Goal: Information Seeking & Learning: Find specific fact

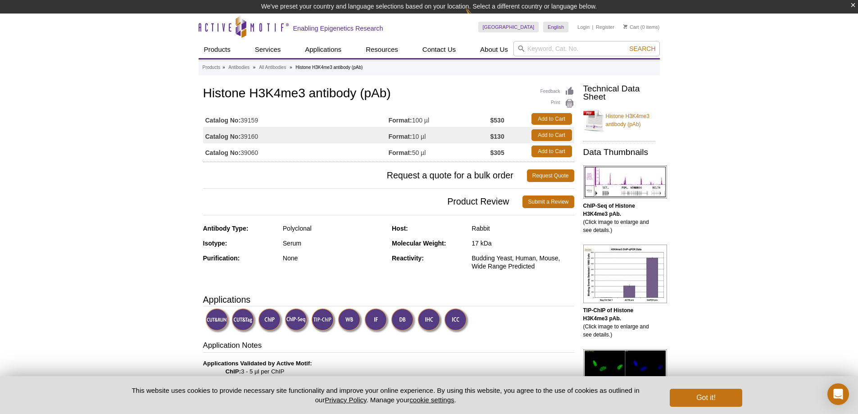
click at [391, 92] on h1 "Histone H3K4me3 antibody (pAb)" at bounding box center [388, 93] width 371 height 15
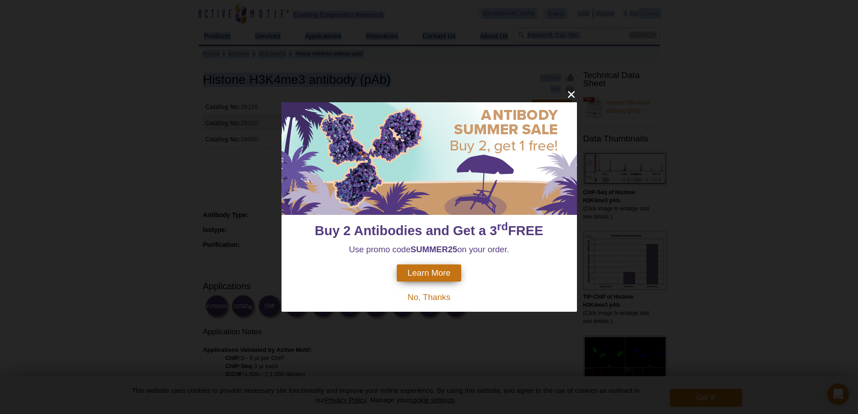
drag, startPoint x: 391, startPoint y: 95, endPoint x: 205, endPoint y: 79, distance: 186.7
click at [567, 96] on icon "close" at bounding box center [571, 94] width 11 height 11
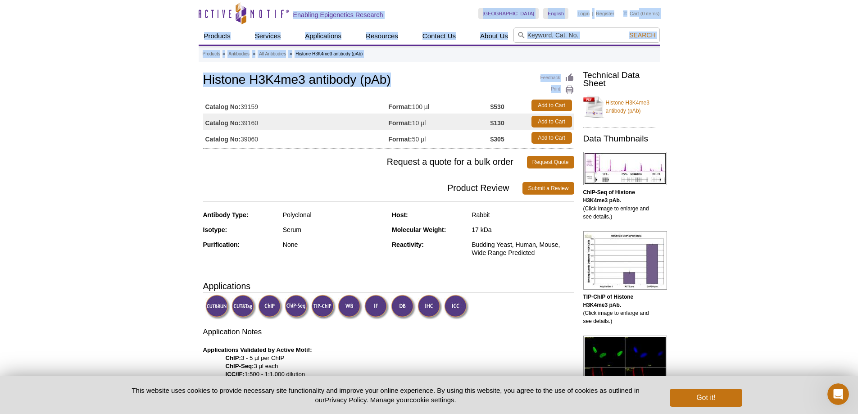
drag, startPoint x: 309, startPoint y: 81, endPoint x: 109, endPoint y: 76, distance: 200.1
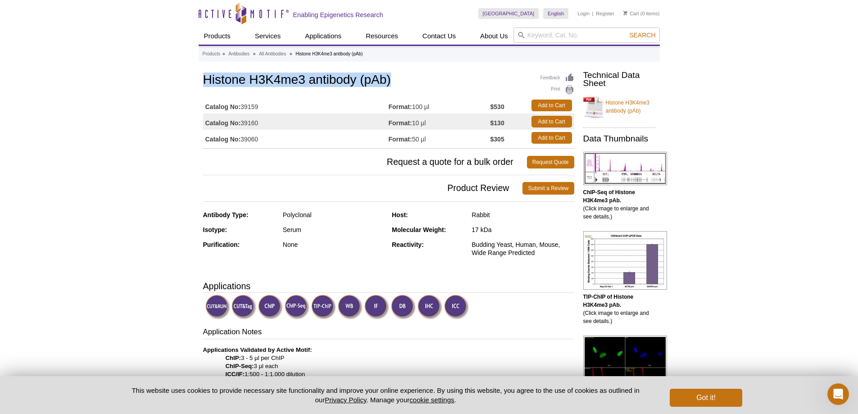
drag, startPoint x: 202, startPoint y: 77, endPoint x: 395, endPoint y: 76, distance: 193.2
copy h1 "Histone H3K4me3 antibody (pAb)"
drag, startPoint x: 262, startPoint y: 138, endPoint x: 244, endPoint y: 138, distance: 17.6
click at [244, 138] on td "Catalog No: 39060" at bounding box center [296, 138] width 186 height 16
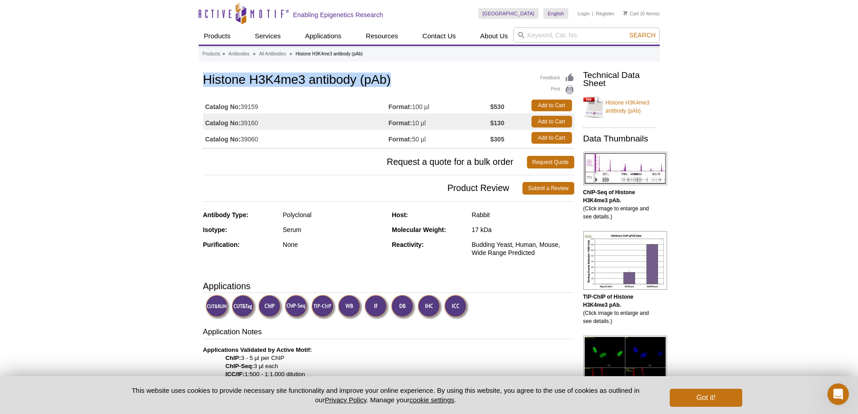
copy td "39060"
drag, startPoint x: 205, startPoint y: 78, endPoint x: 397, endPoint y: 77, distance: 191.4
click at [397, 77] on h1 "Histone H3K4me3 antibody (pAb)" at bounding box center [388, 80] width 371 height 15
copy h1 "Histone H3K4me3 antibody (pAb)"
